Goal: Navigation & Orientation: Find specific page/section

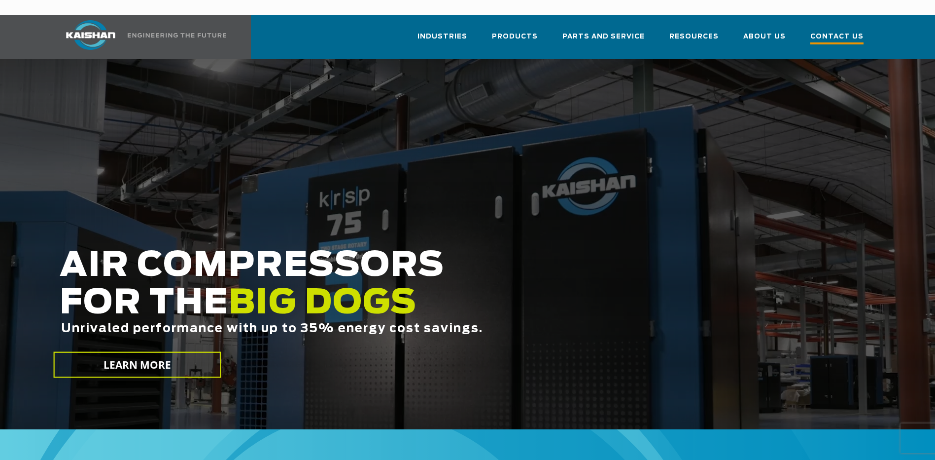
click at [822, 31] on span "Contact Us" at bounding box center [837, 37] width 53 height 13
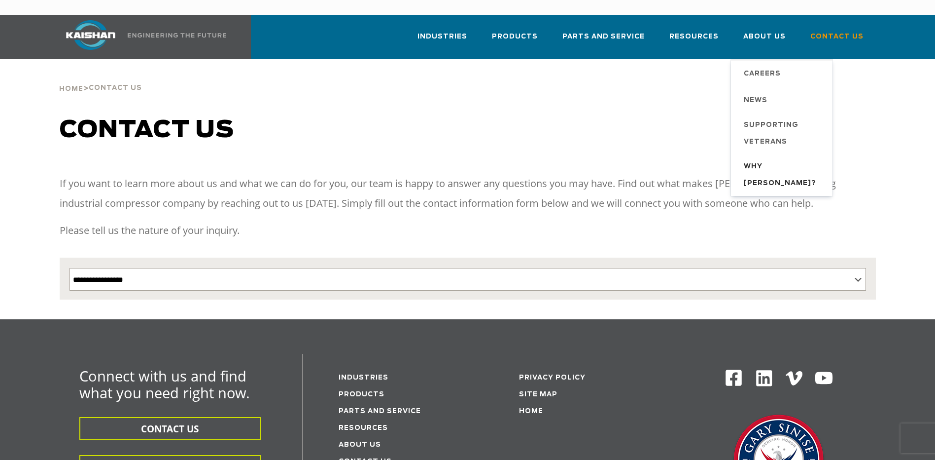
click at [784, 158] on span "Why [PERSON_NAME]?" at bounding box center [783, 175] width 79 height 34
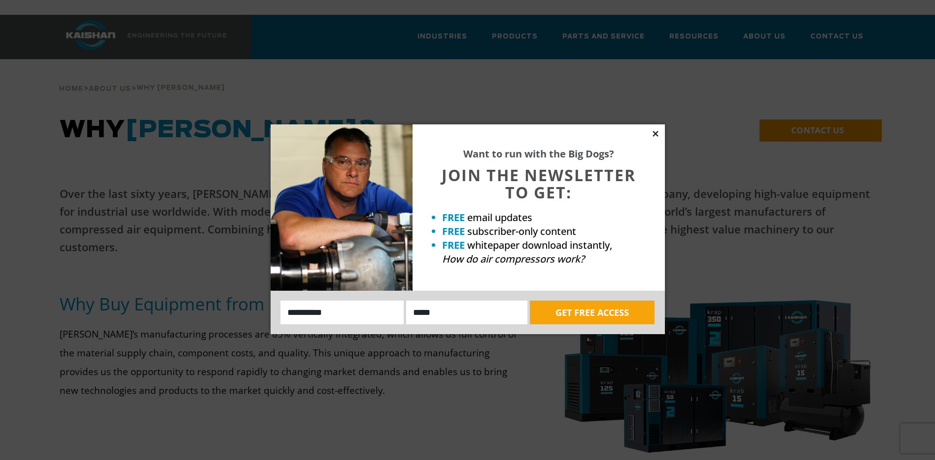
click at [654, 133] on icon at bounding box center [655, 133] width 5 height 5
